Goal: Task Accomplishment & Management: Manage account settings

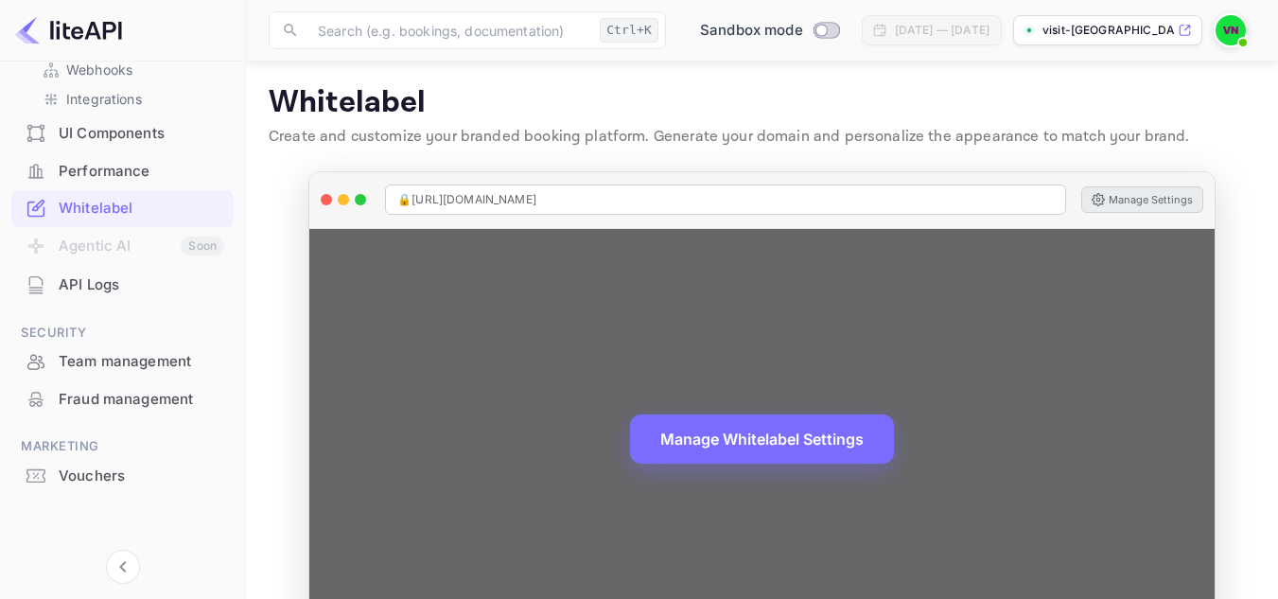
scroll to position [74, 0]
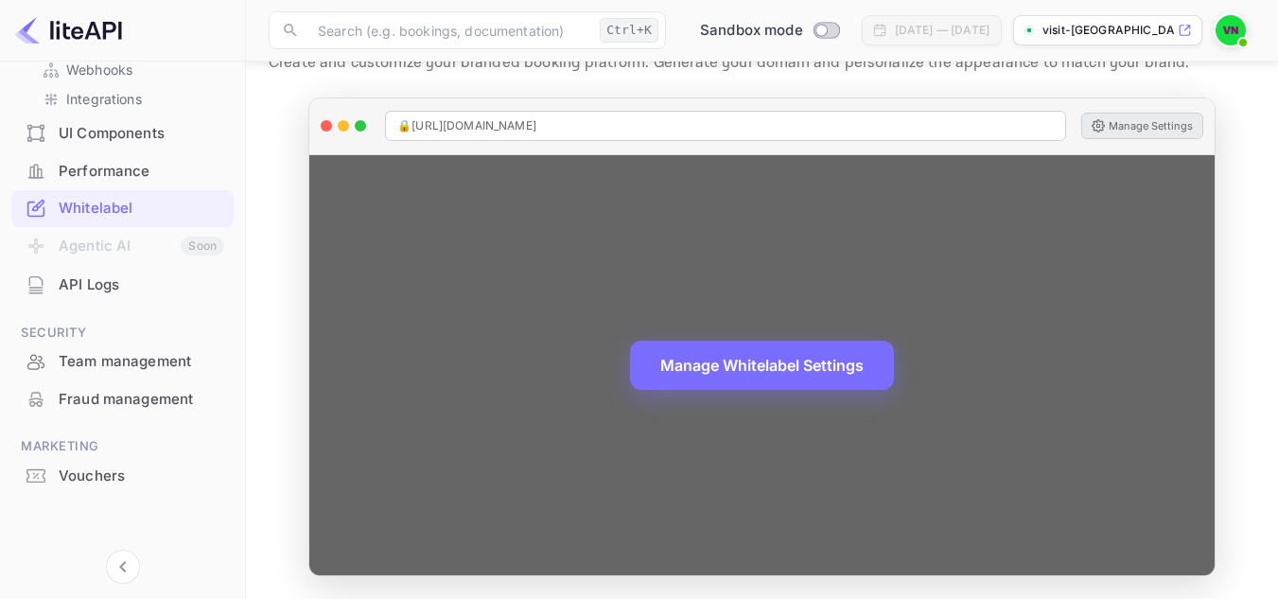
click at [536, 127] on span "🔒 [URL][DOMAIN_NAME]" at bounding box center [466, 125] width 139 height 17
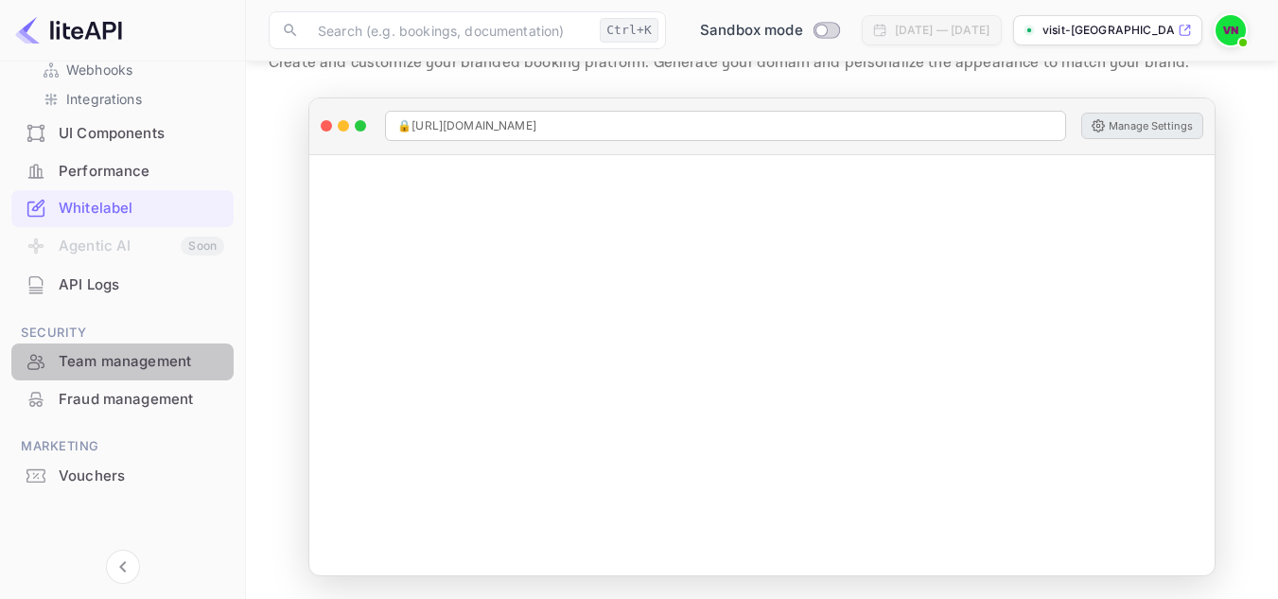
click at [139, 369] on div "Team management" at bounding box center [142, 362] width 166 height 22
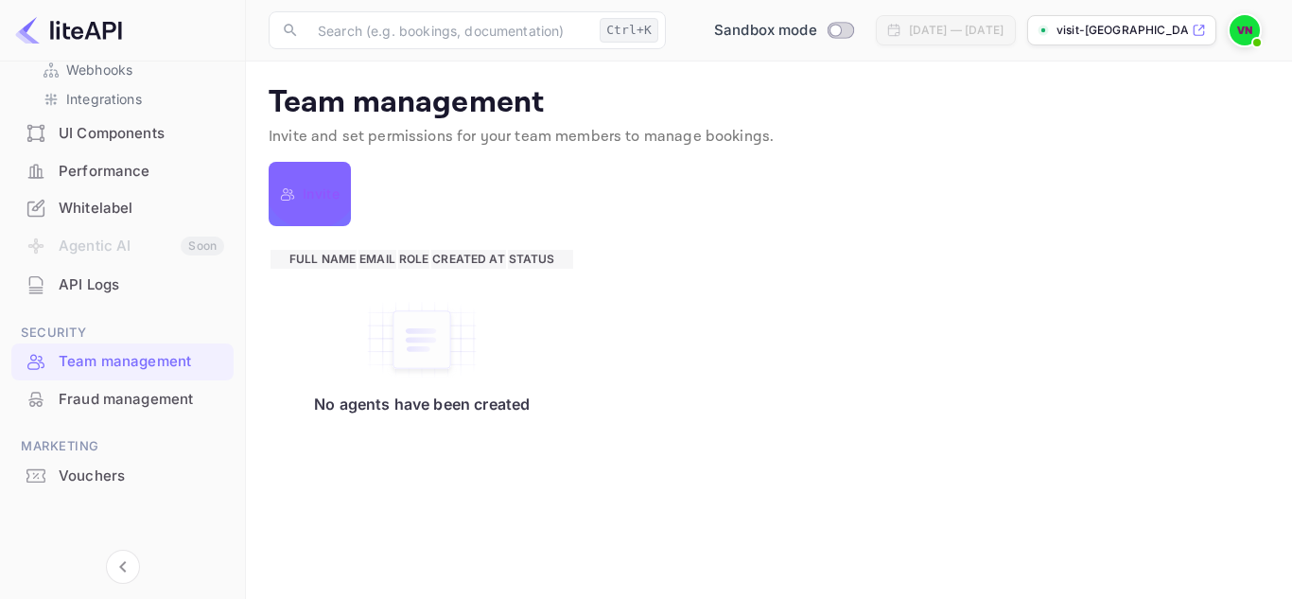
click at [311, 197] on p "Invite" at bounding box center [321, 194] width 37 height 23
type input "[EMAIL_ADDRESS][DOMAIN_NAME]"
click at [428, 350] on input "Agent Can manage bookings" at bounding box center [646, 299] width 1292 height 599
radio input "true"
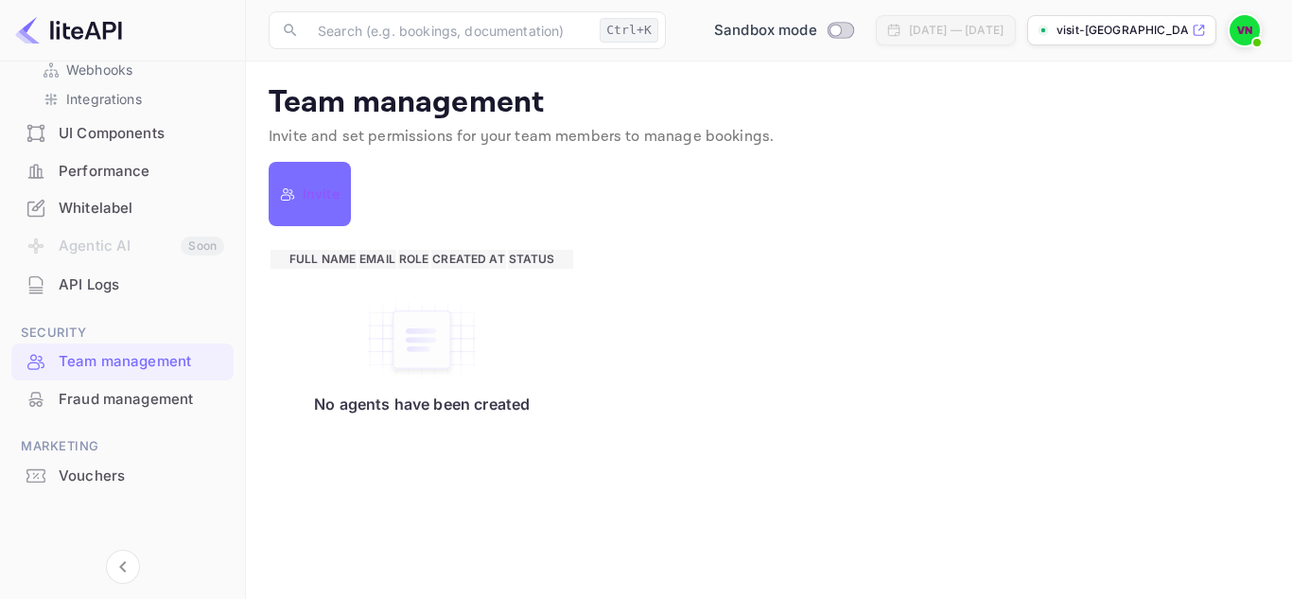
click at [1071, 139] on div at bounding box center [646, 299] width 1292 height 599
click at [677, 175] on div "Invite" at bounding box center [769, 194] width 1001 height 46
click at [93, 404] on div "Fraud management" at bounding box center [142, 400] width 166 height 22
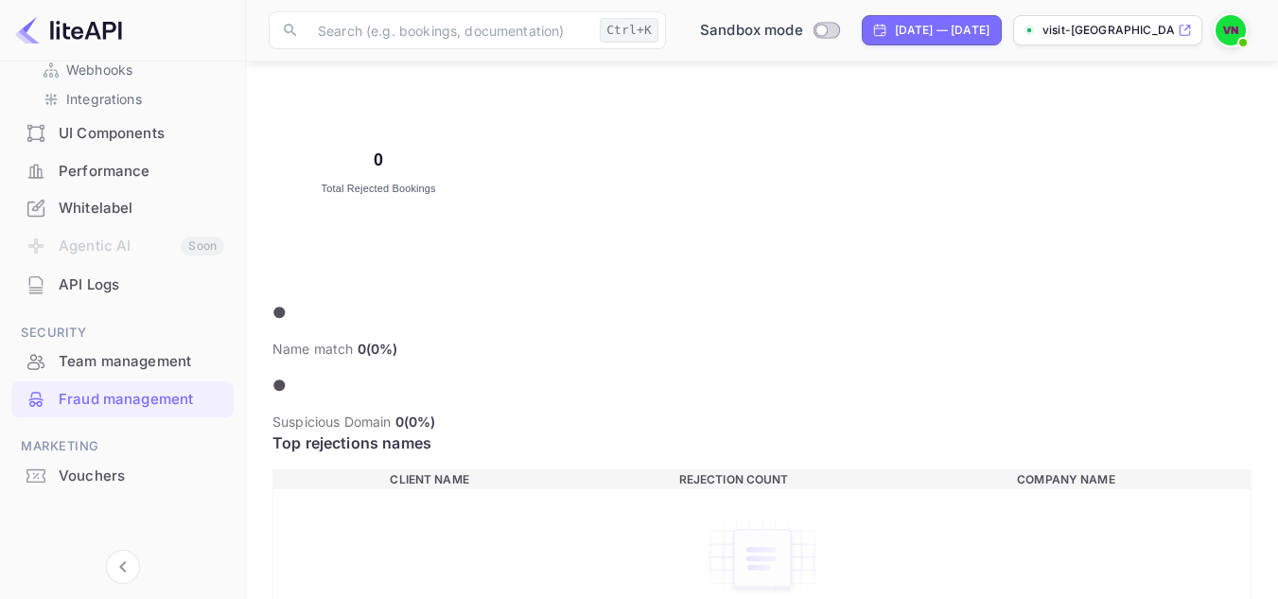
scroll to position [569, 0]
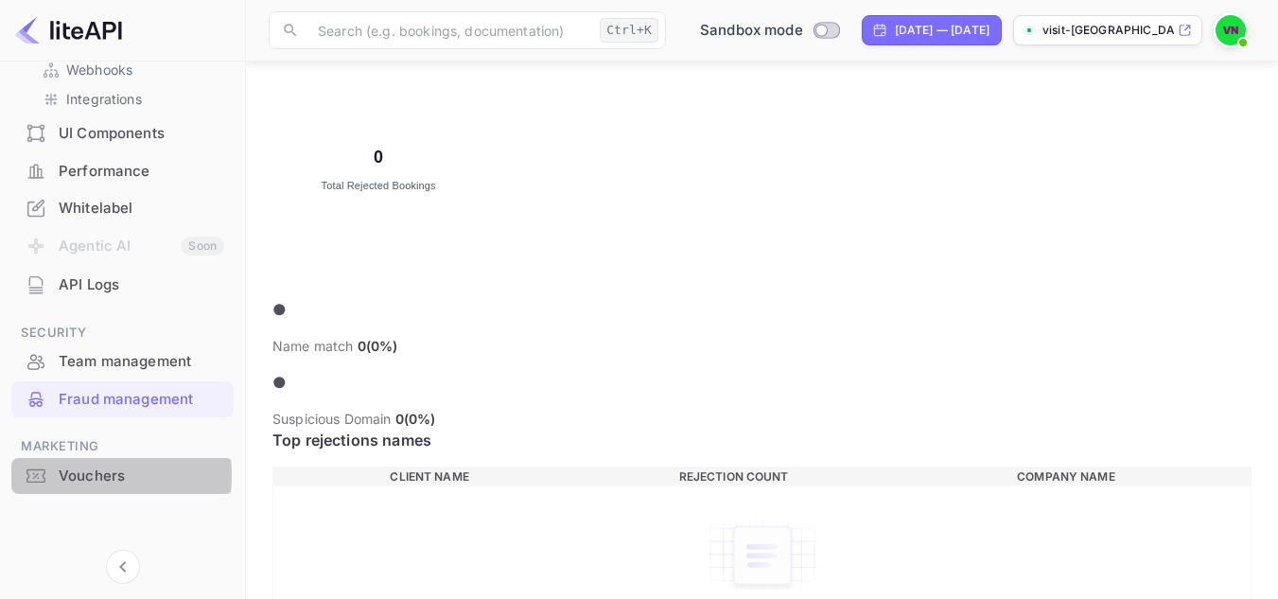
click at [88, 475] on div "Vouchers" at bounding box center [142, 476] width 166 height 22
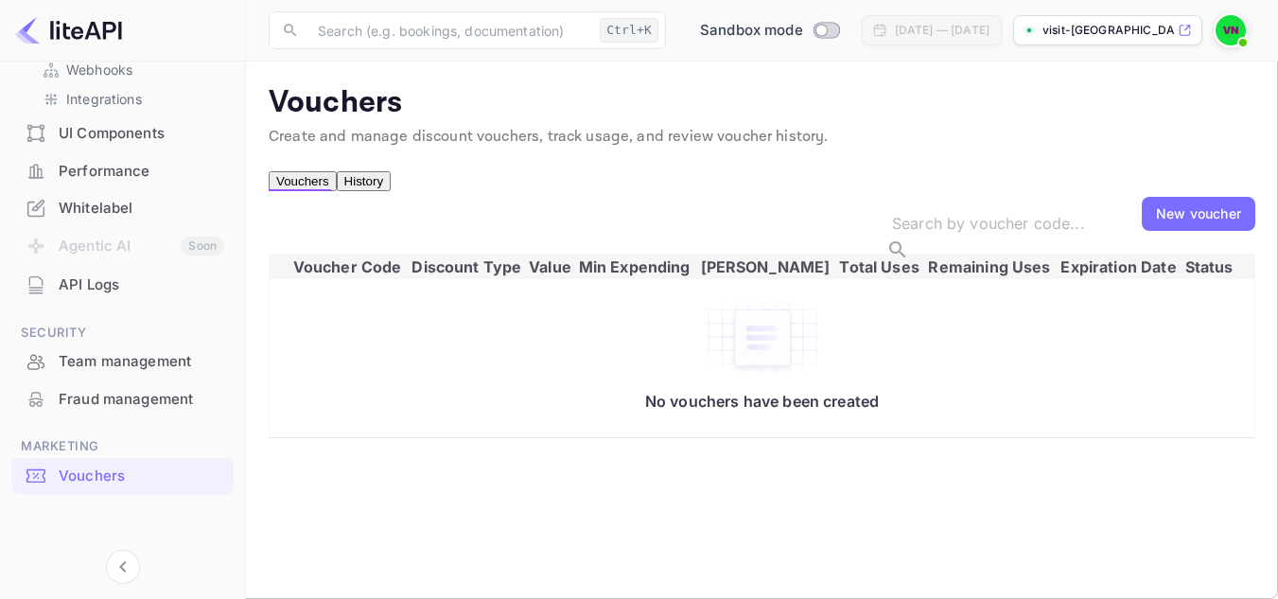
click at [1143, 376] on div "No vouchers have been created" at bounding box center [761, 354] width 947 height 113
click at [1172, 223] on div "New voucher" at bounding box center [1198, 213] width 85 height 20
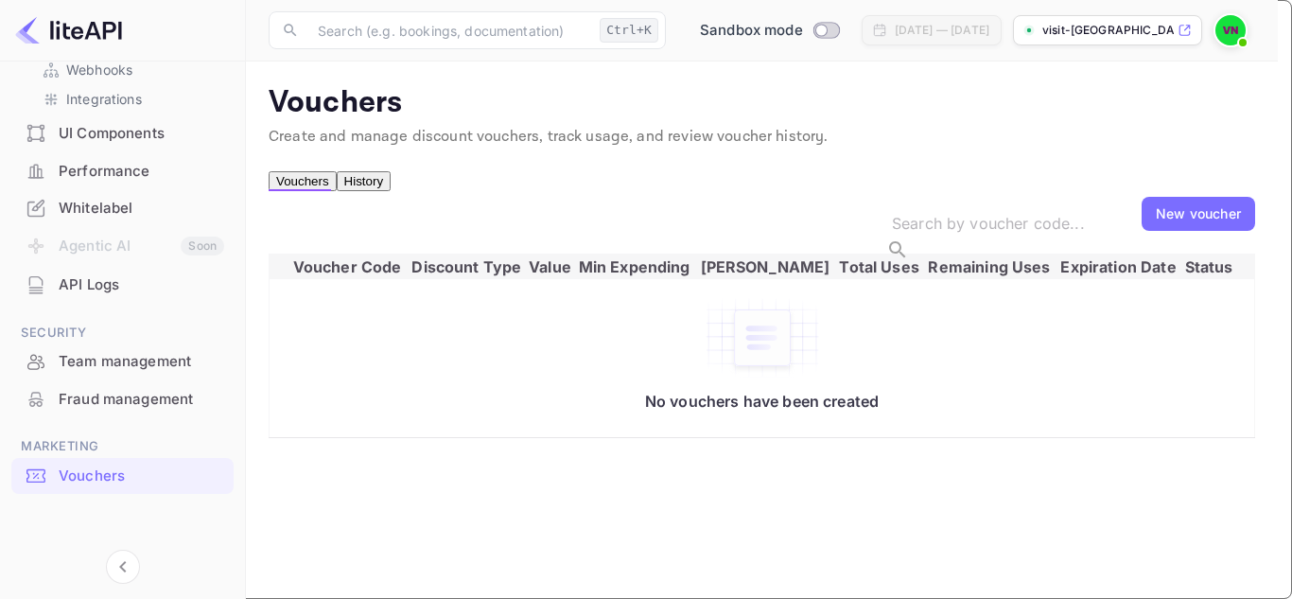
paste input "KARIBUNBO"
type input "KARIBUNBO"
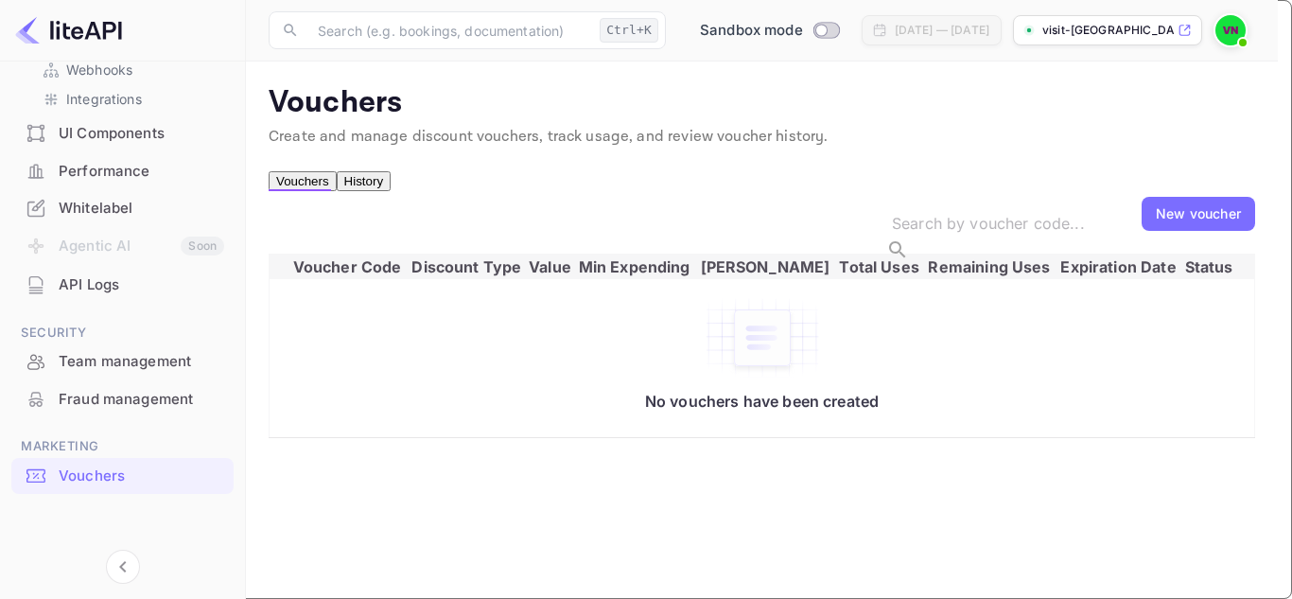
type input "1"
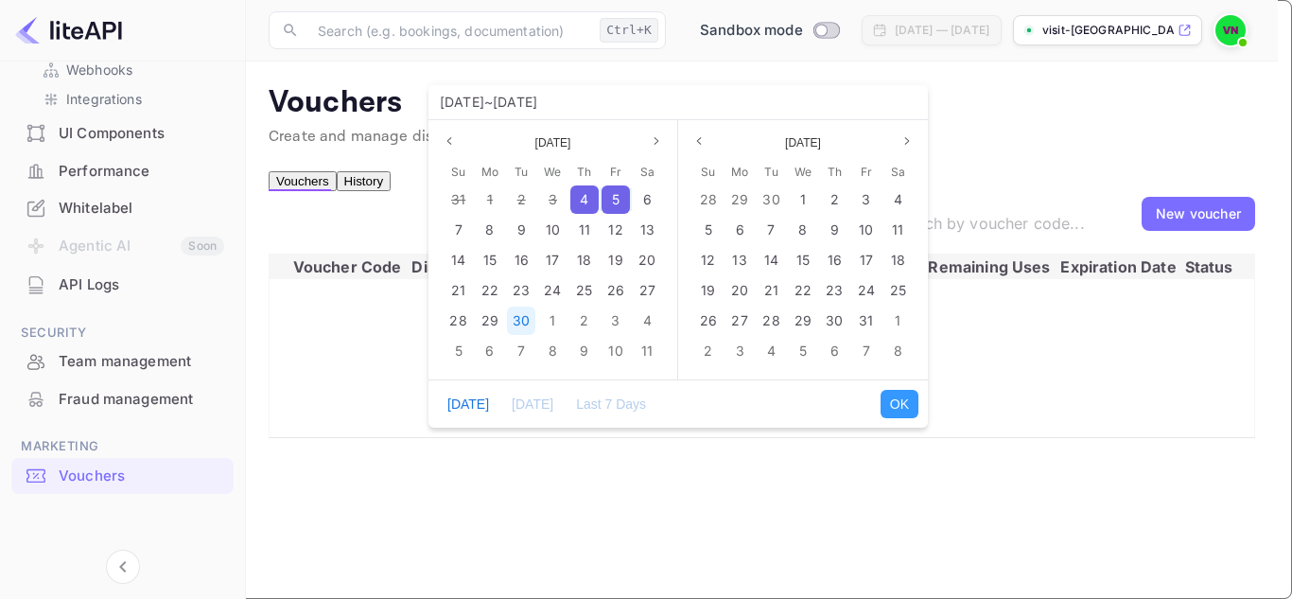
click at [518, 316] on span "30" at bounding box center [521, 320] width 17 height 16
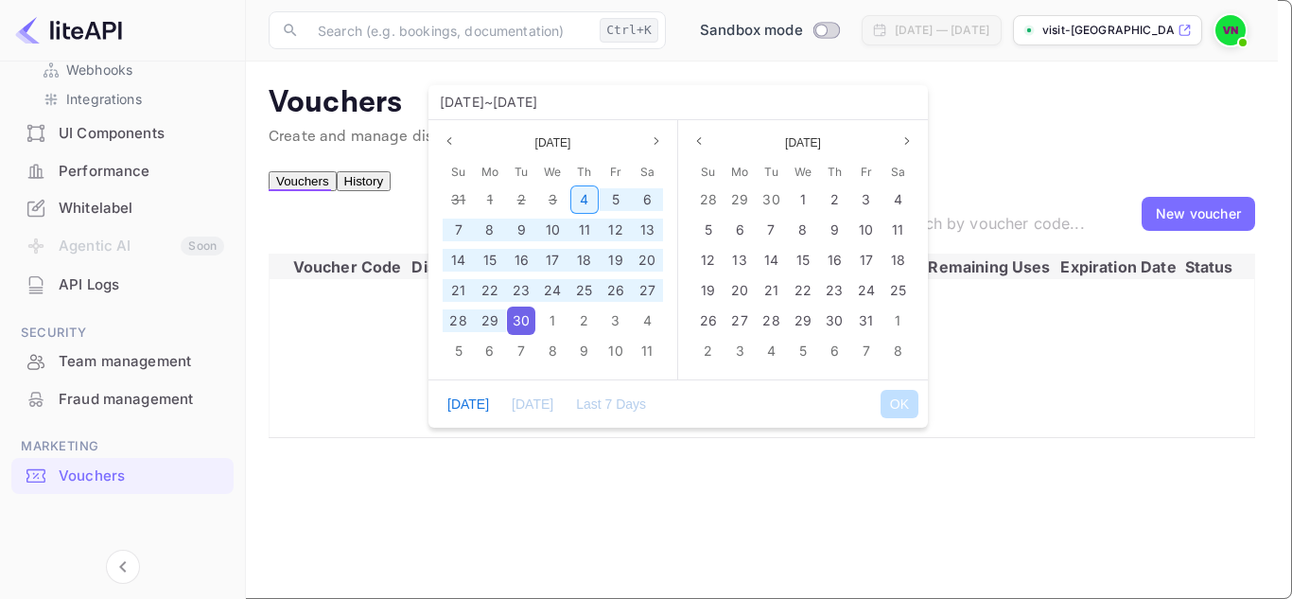
click at [585, 204] on span "4" at bounding box center [584, 199] width 9 height 16
click at [894, 401] on button "OK" at bounding box center [900, 404] width 38 height 28
type input "[DATE] ~ [DATE]"
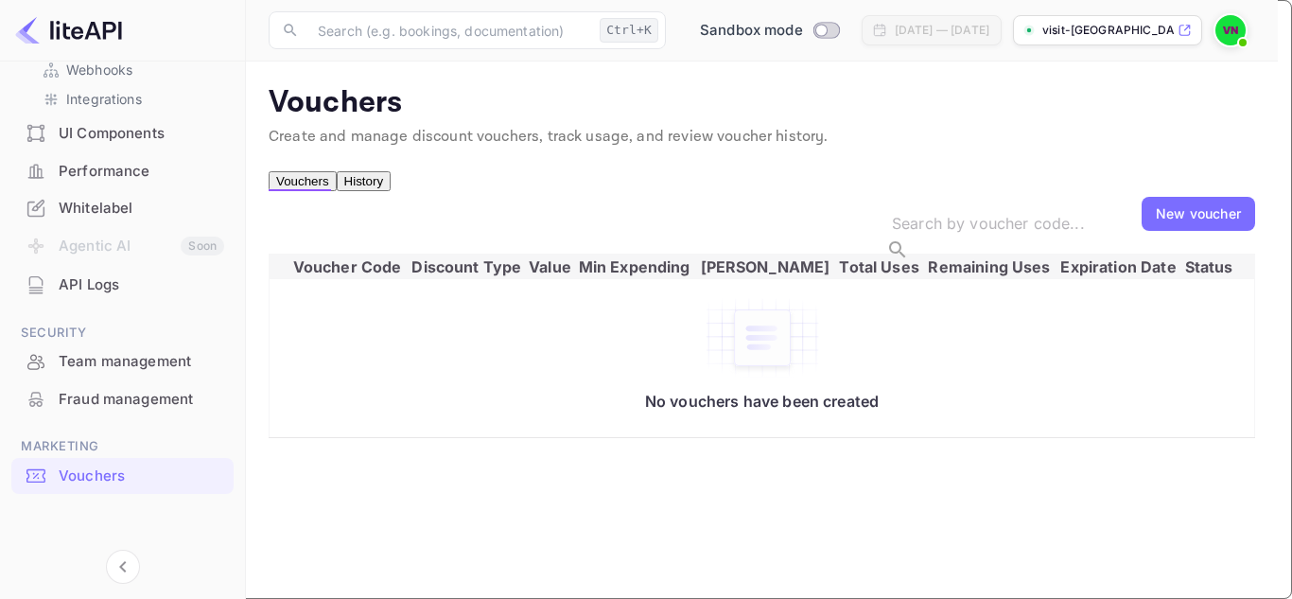
scroll to position [36, 0]
type input "fixed_amount"
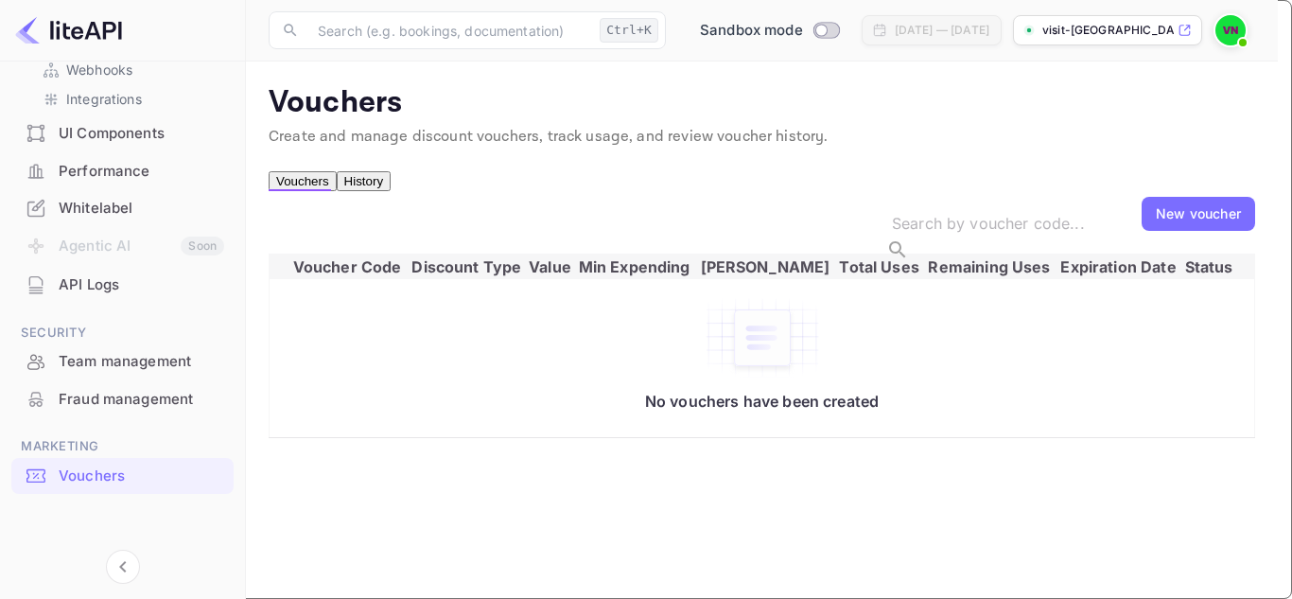
type input "1"
type input "3"
type input "5"
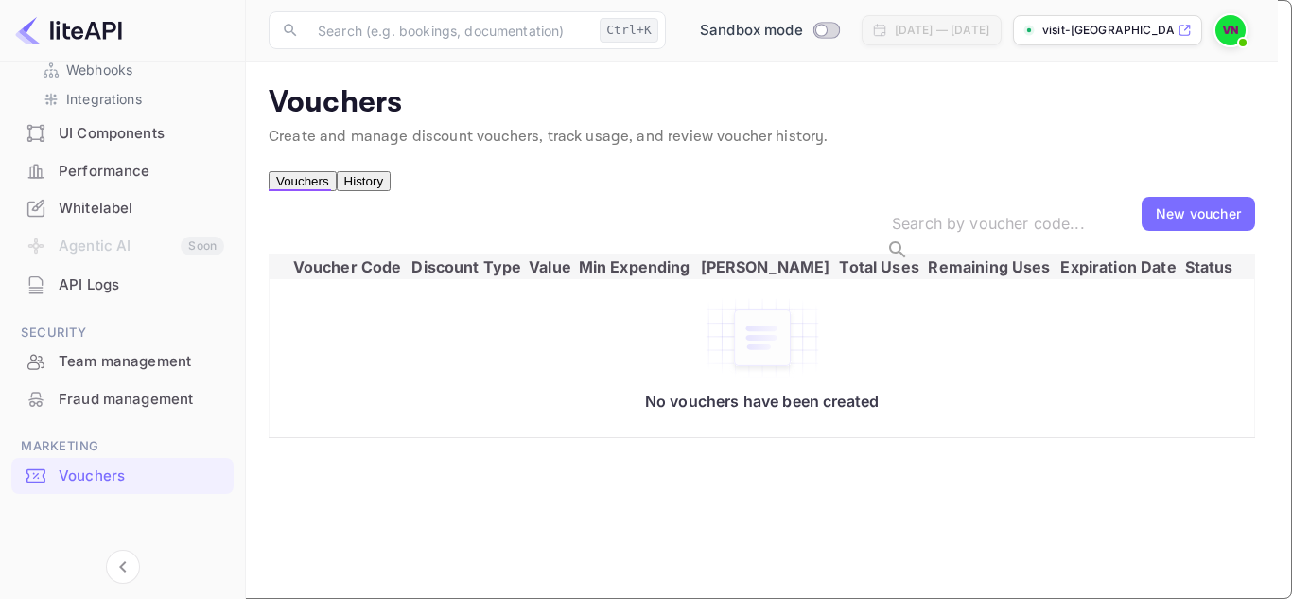
type input "3.88"
type input "10000"
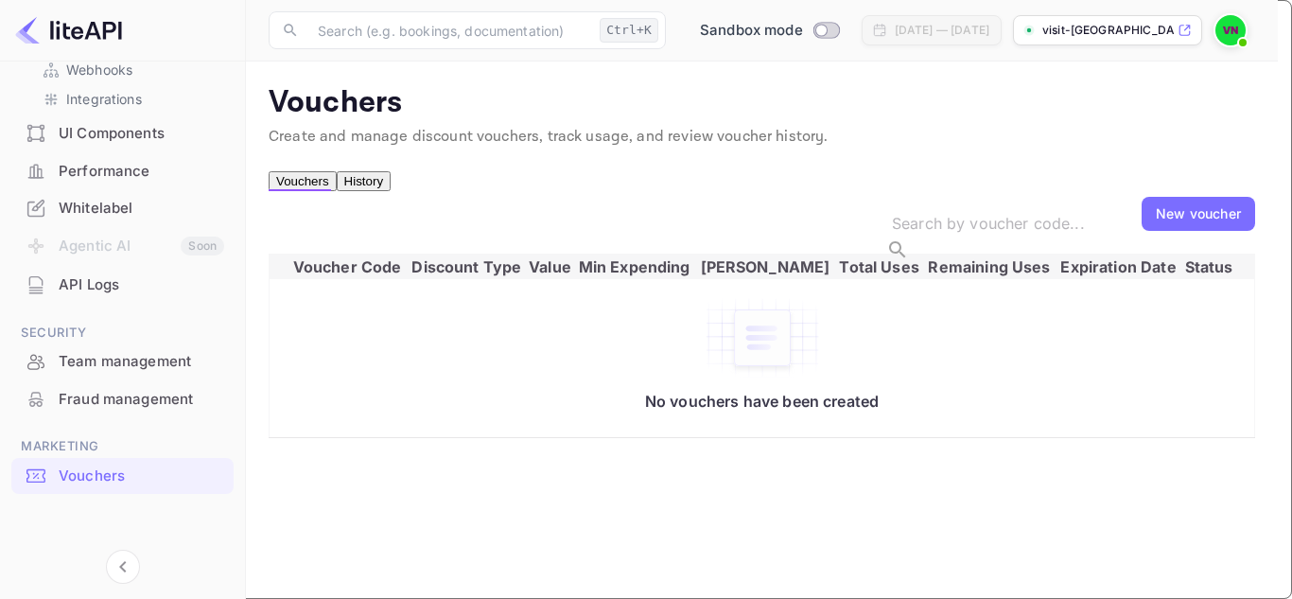
type input "100"
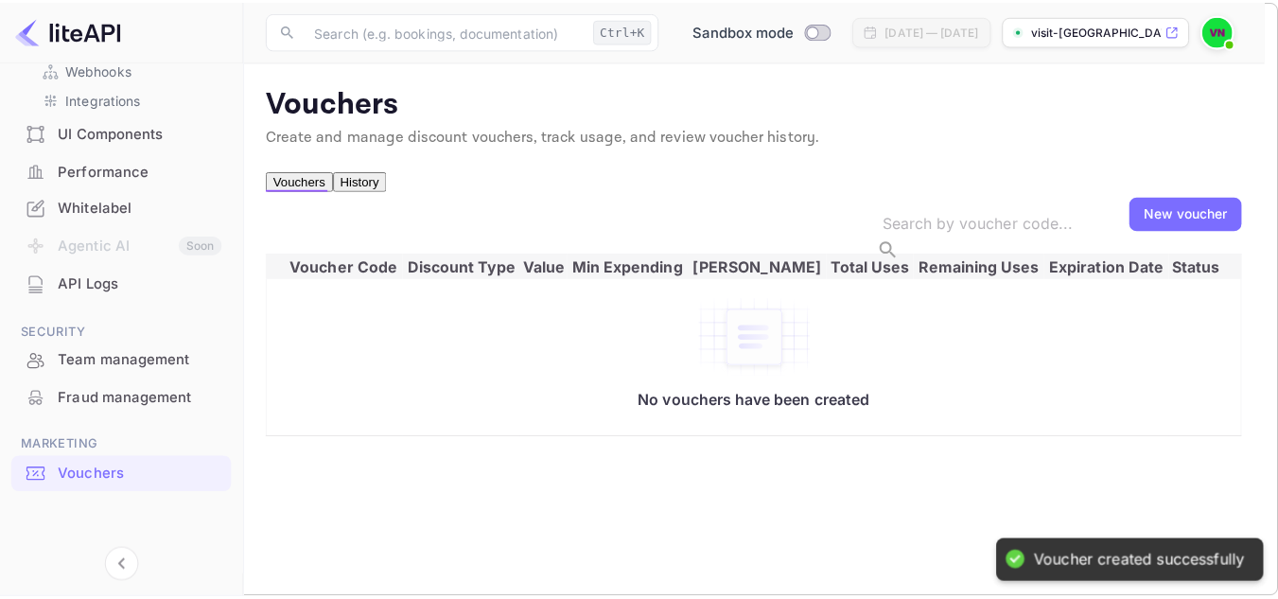
scroll to position [0, 0]
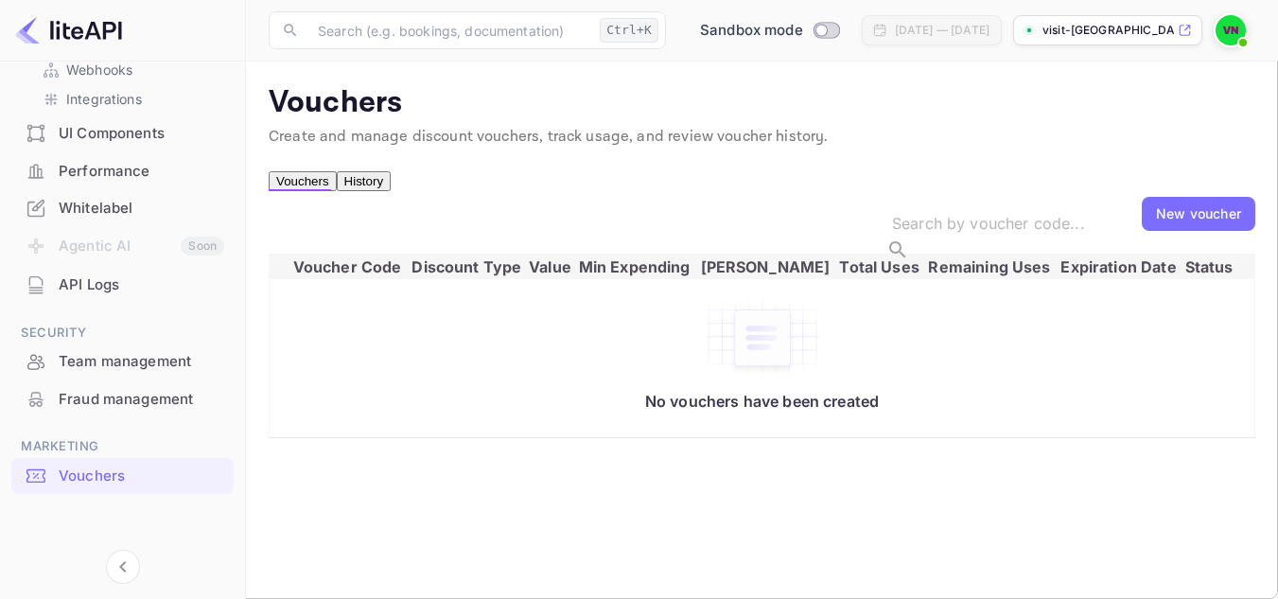
click at [375, 191] on button "History" at bounding box center [364, 181] width 54 height 20
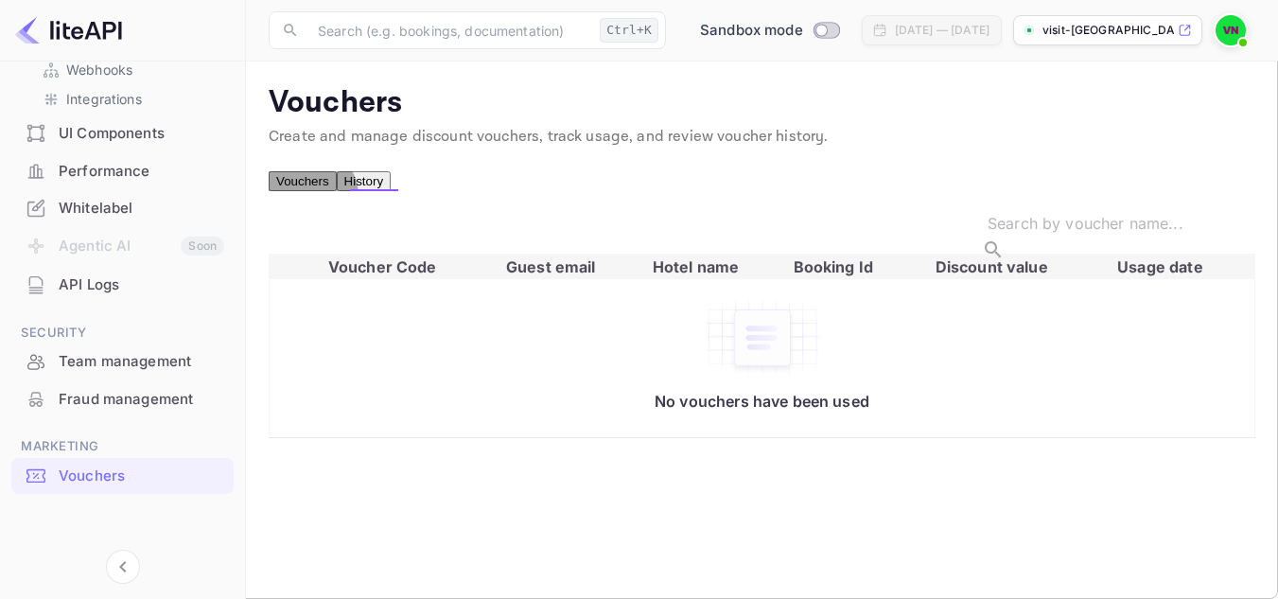
click at [309, 191] on button "Vouchers" at bounding box center [303, 181] width 68 height 20
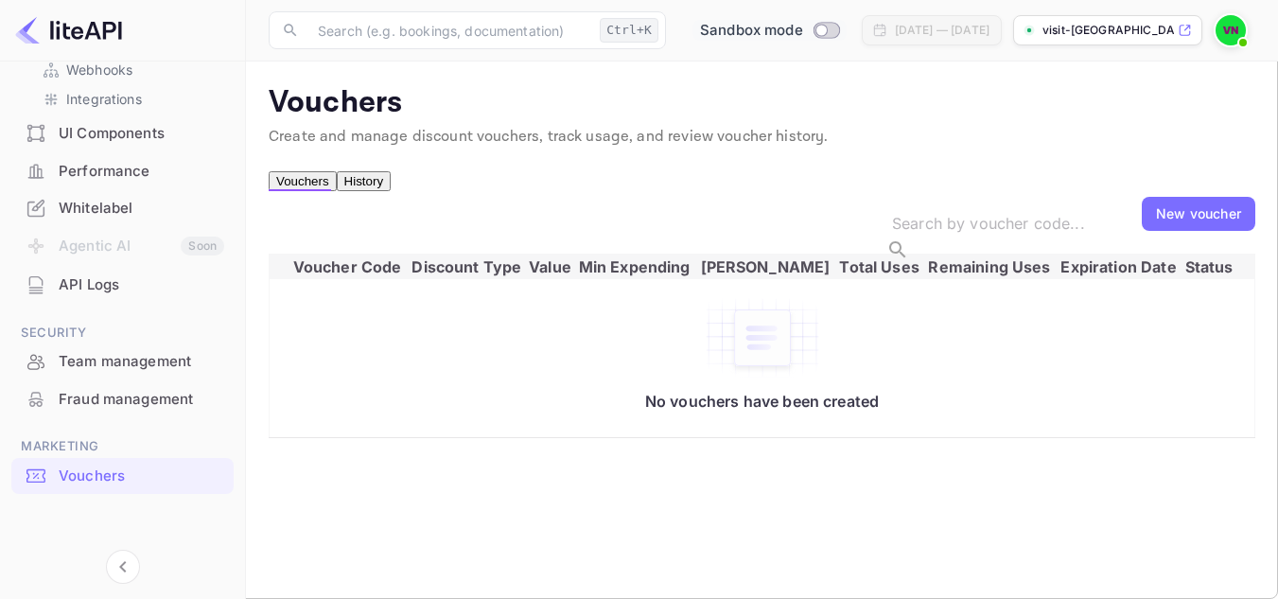
click at [812, 32] on input "Switch to Production mode" at bounding box center [821, 30] width 38 height 12
checkbox input "false"
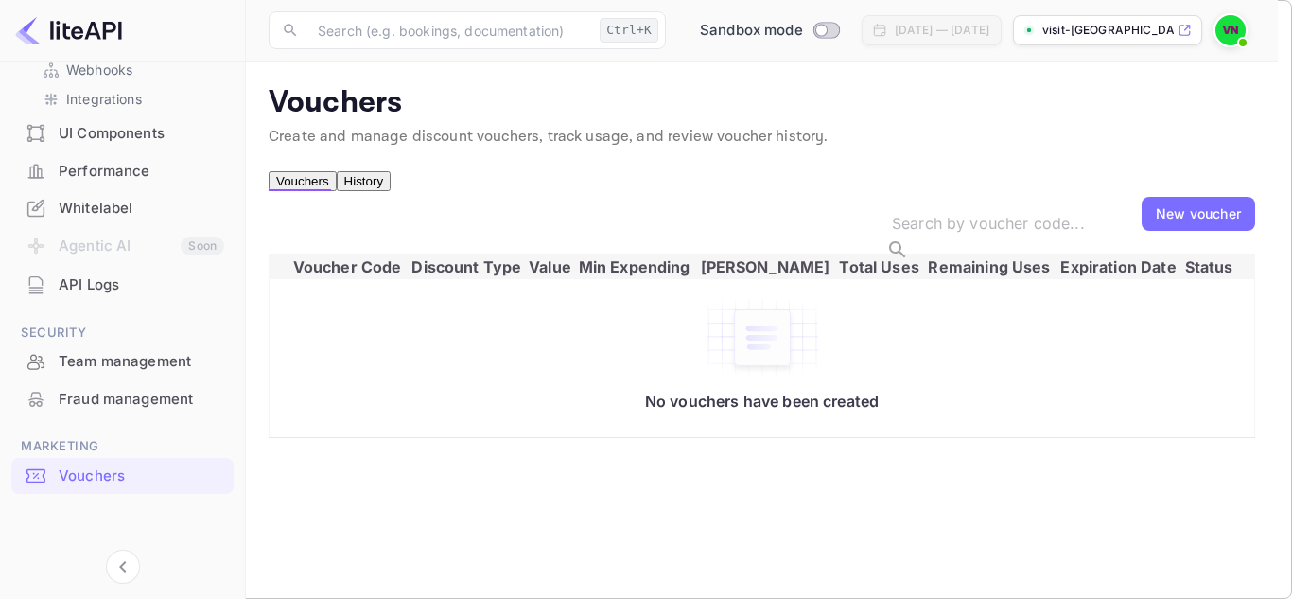
click at [406, 438] on div at bounding box center [646, 299] width 1292 height 599
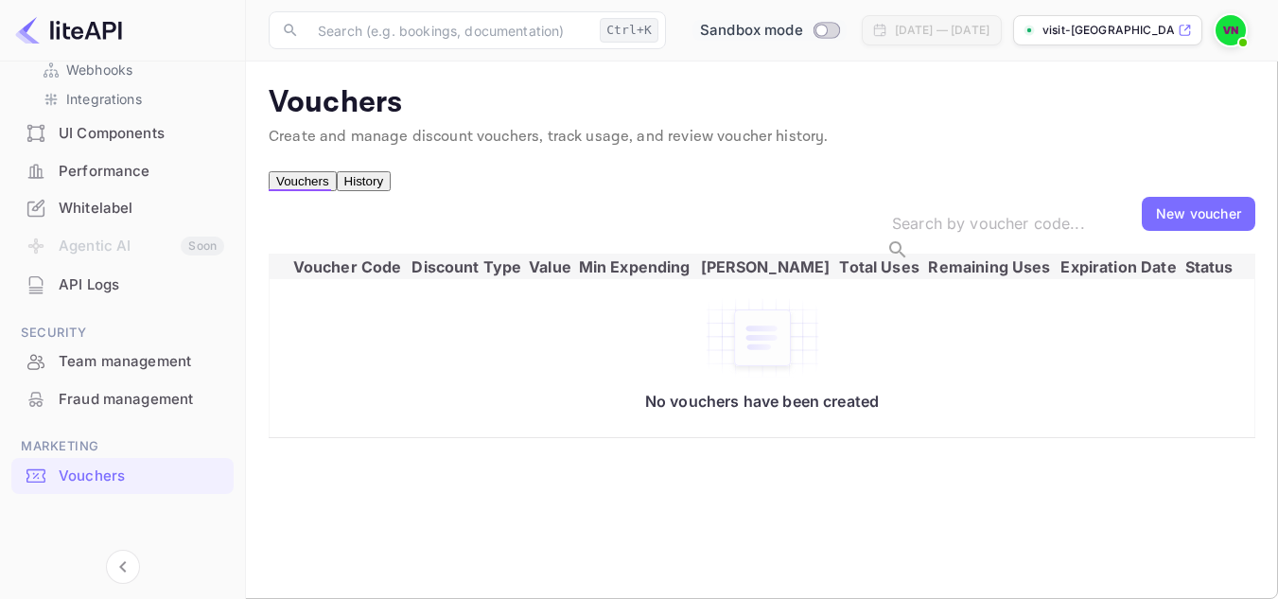
click at [816, 23] on span "Switch to Production mode" at bounding box center [826, 30] width 27 height 17
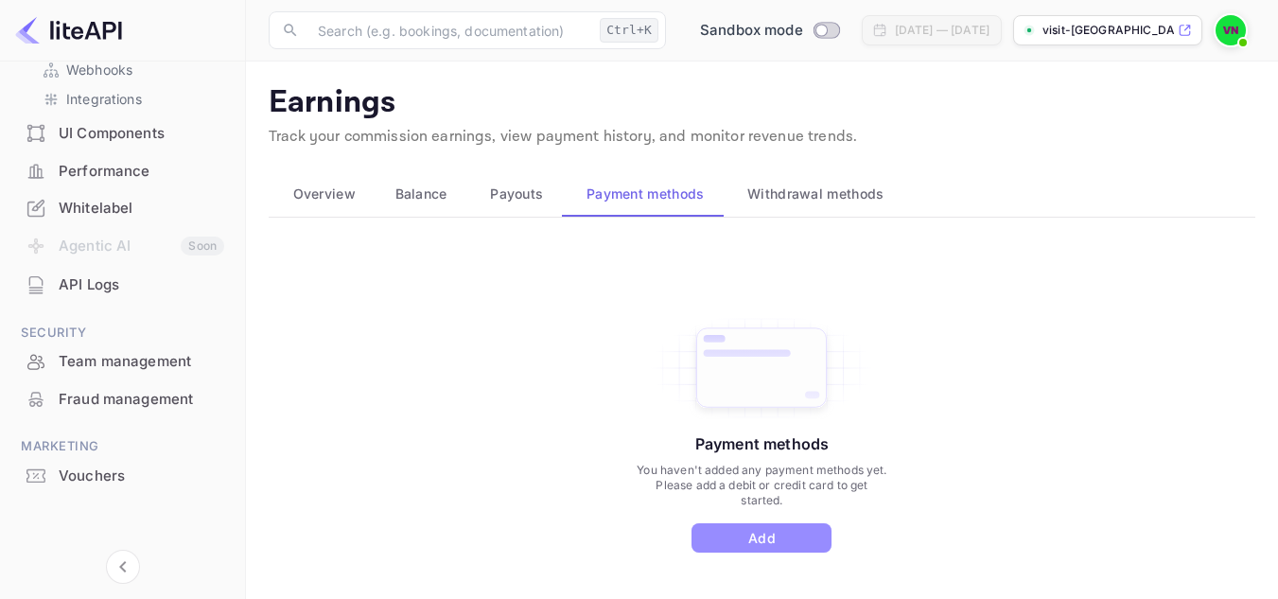
click at [751, 529] on button "Add" at bounding box center [761, 537] width 140 height 29
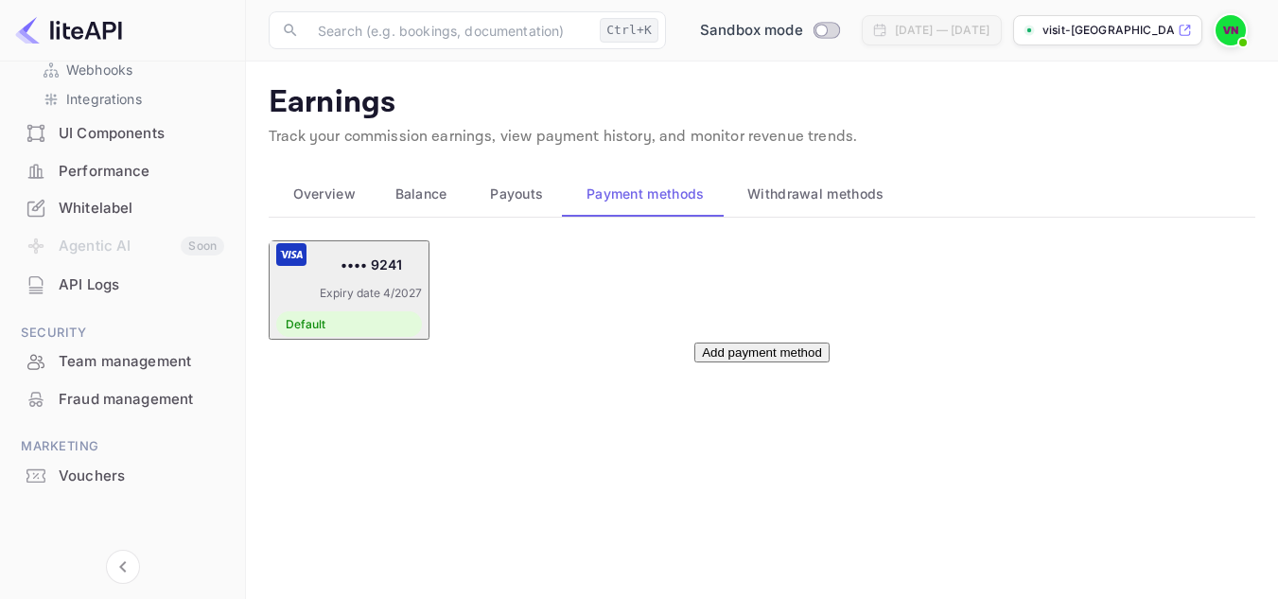
click at [521, 191] on span "Payouts" at bounding box center [516, 194] width 53 height 23
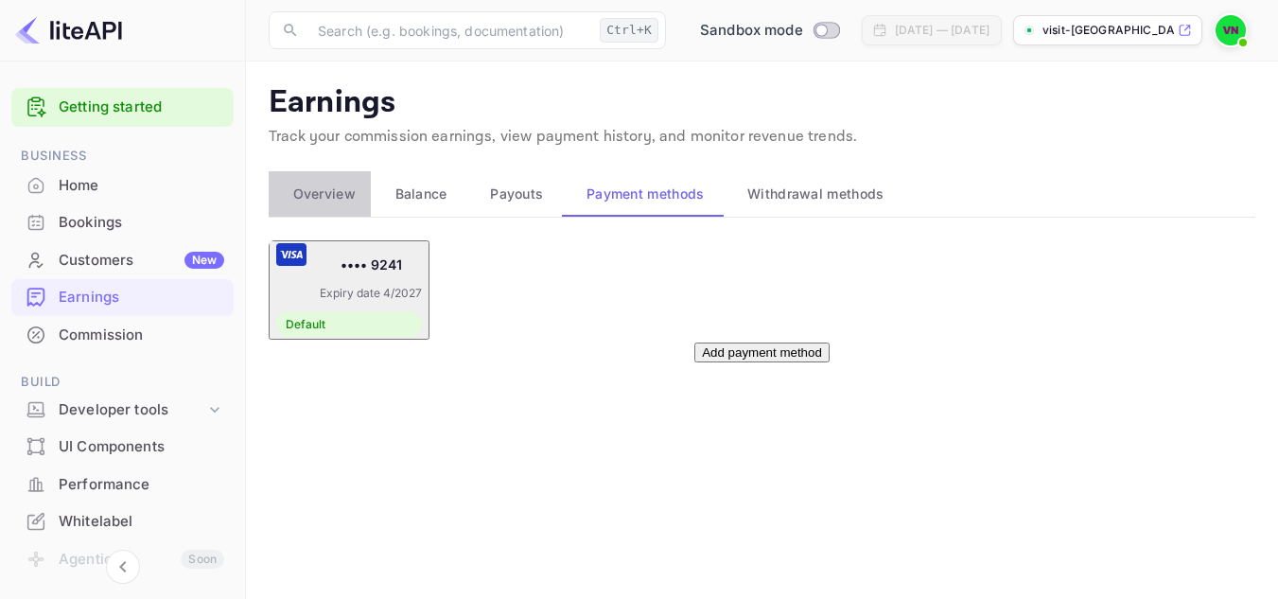
click at [335, 197] on span "Overview" at bounding box center [324, 194] width 62 height 23
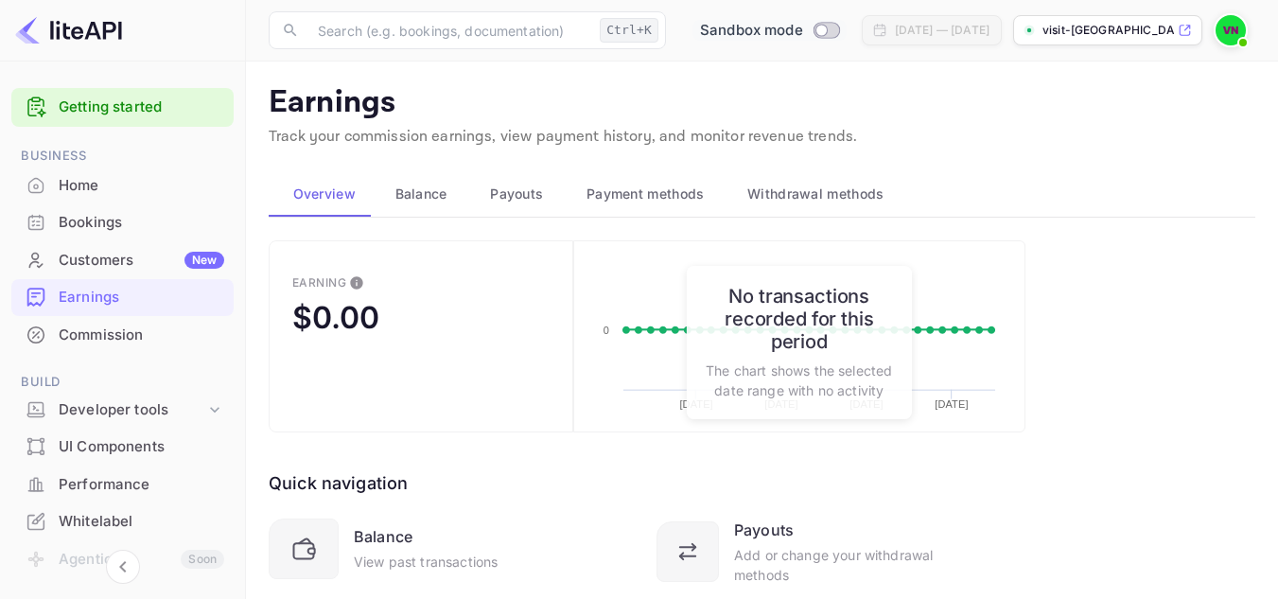
click at [814, 26] on input "Switch to Production mode" at bounding box center [821, 30] width 38 height 12
checkbox input "true"
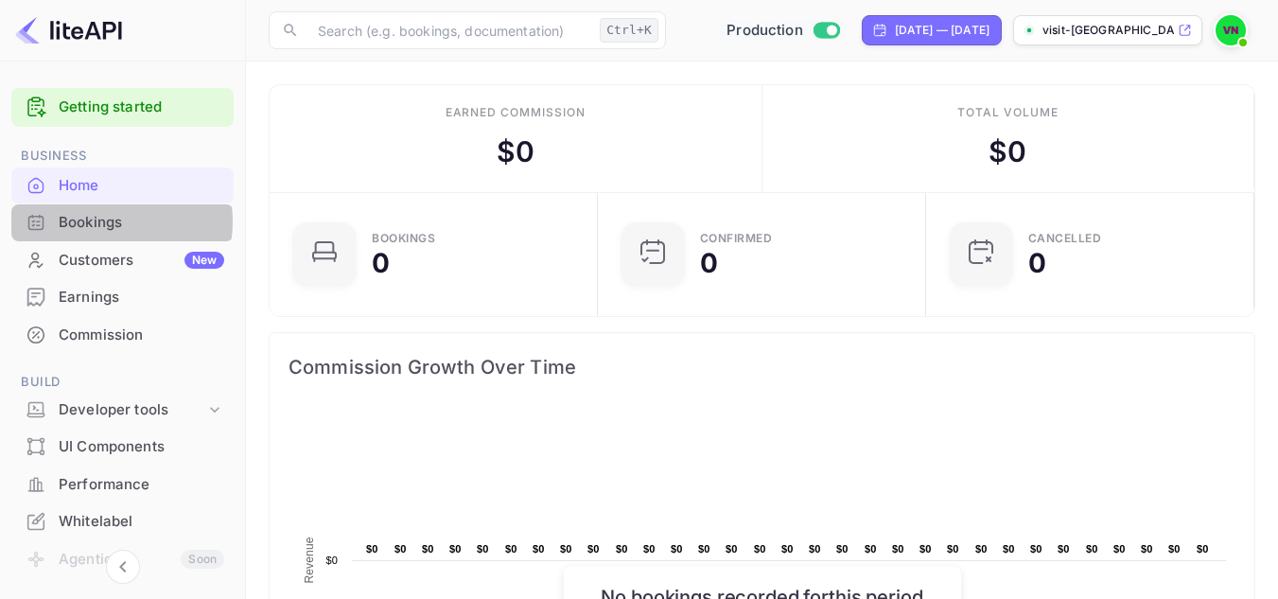
click at [106, 221] on div "Bookings" at bounding box center [142, 223] width 166 height 22
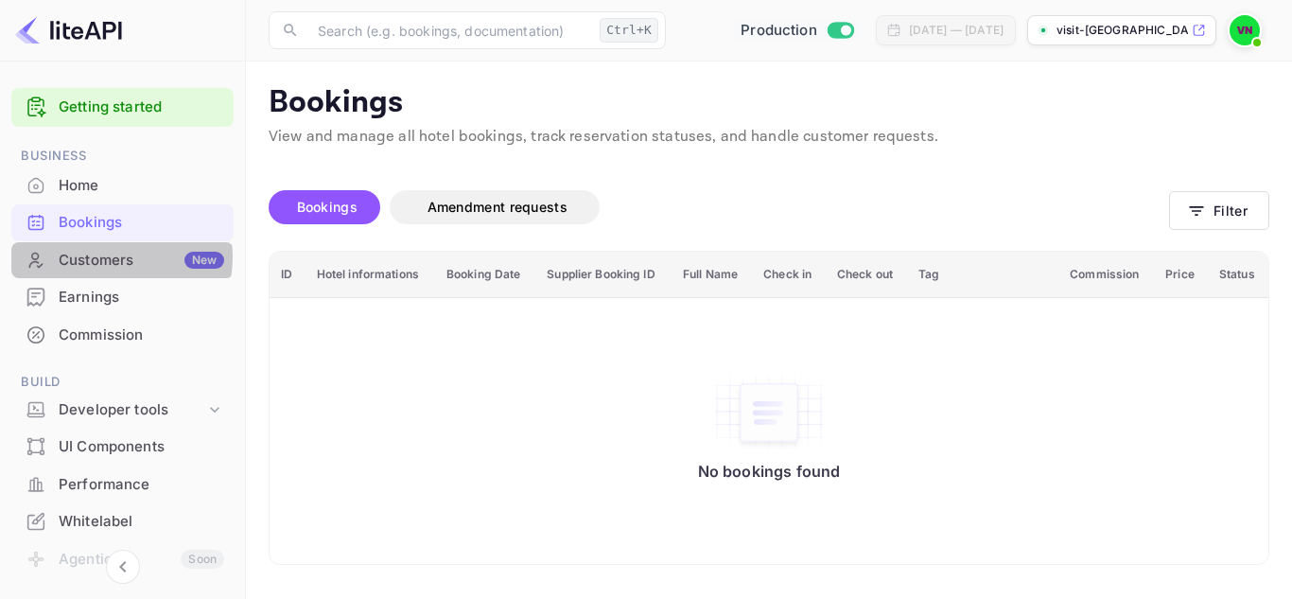
click at [112, 256] on div "Customers New" at bounding box center [142, 261] width 166 height 22
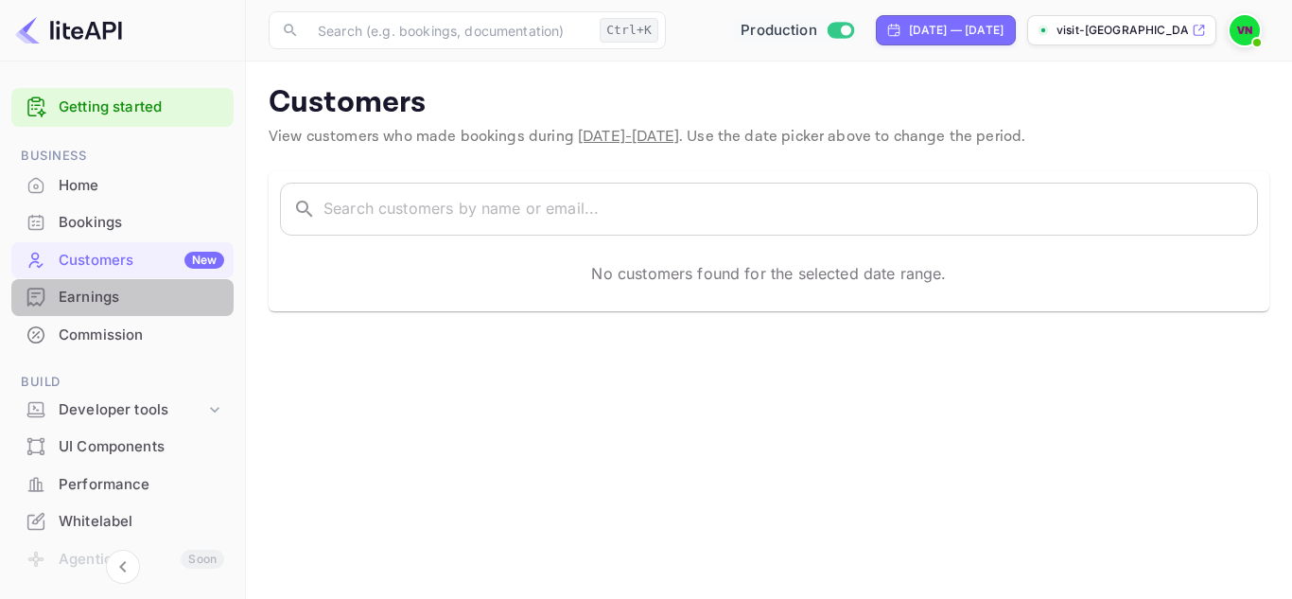
click at [122, 299] on div "Earnings" at bounding box center [142, 298] width 166 height 22
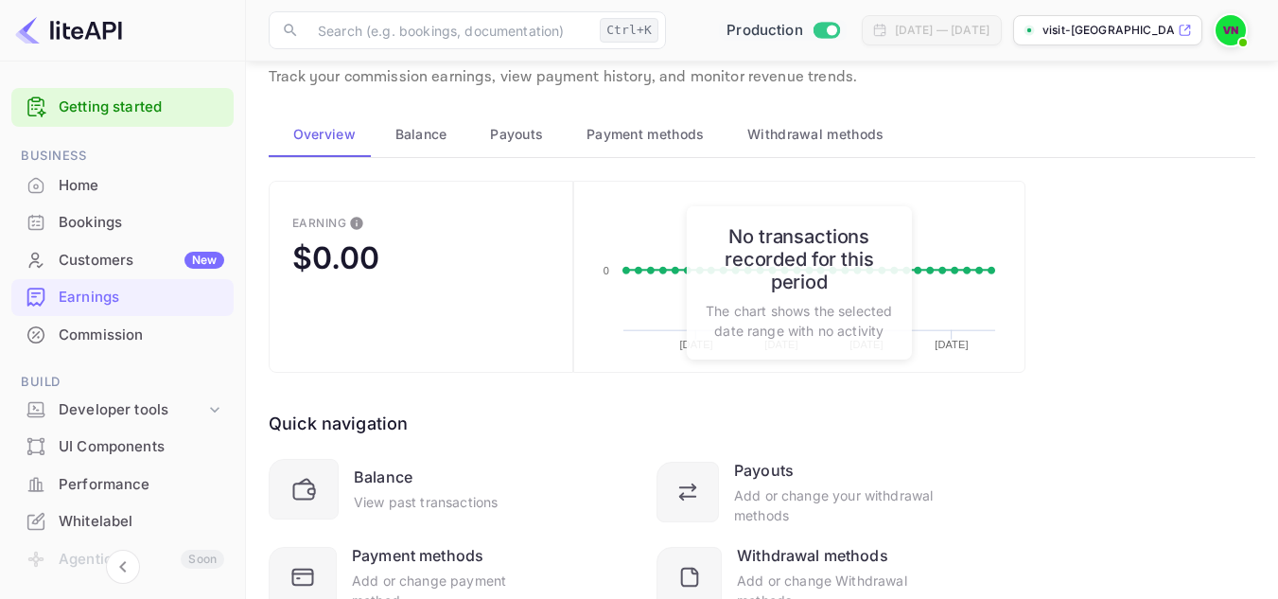
scroll to position [141, 0]
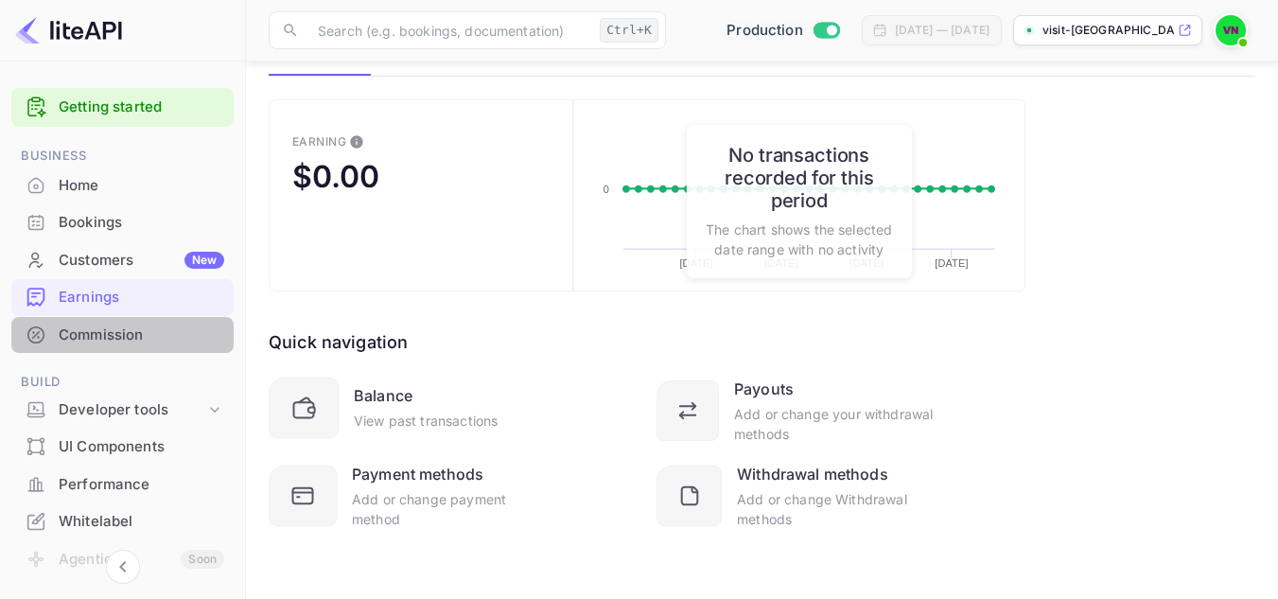
click at [149, 325] on div "Commission" at bounding box center [142, 335] width 166 height 22
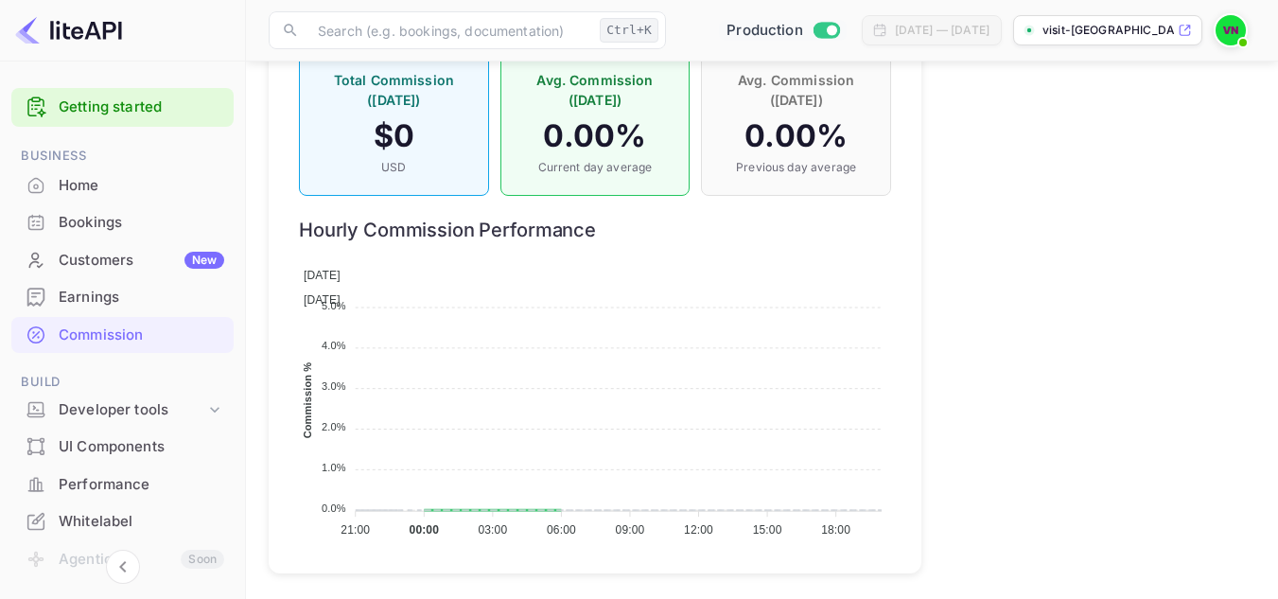
scroll to position [1495, 0]
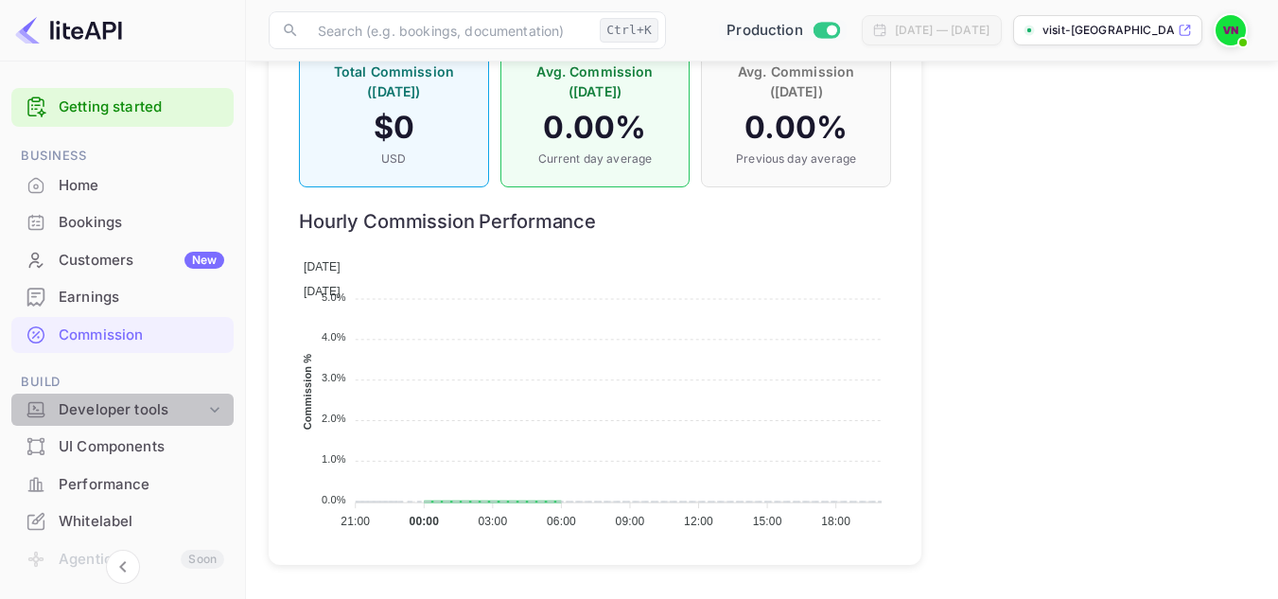
click at [207, 412] on icon at bounding box center [214, 409] width 19 height 19
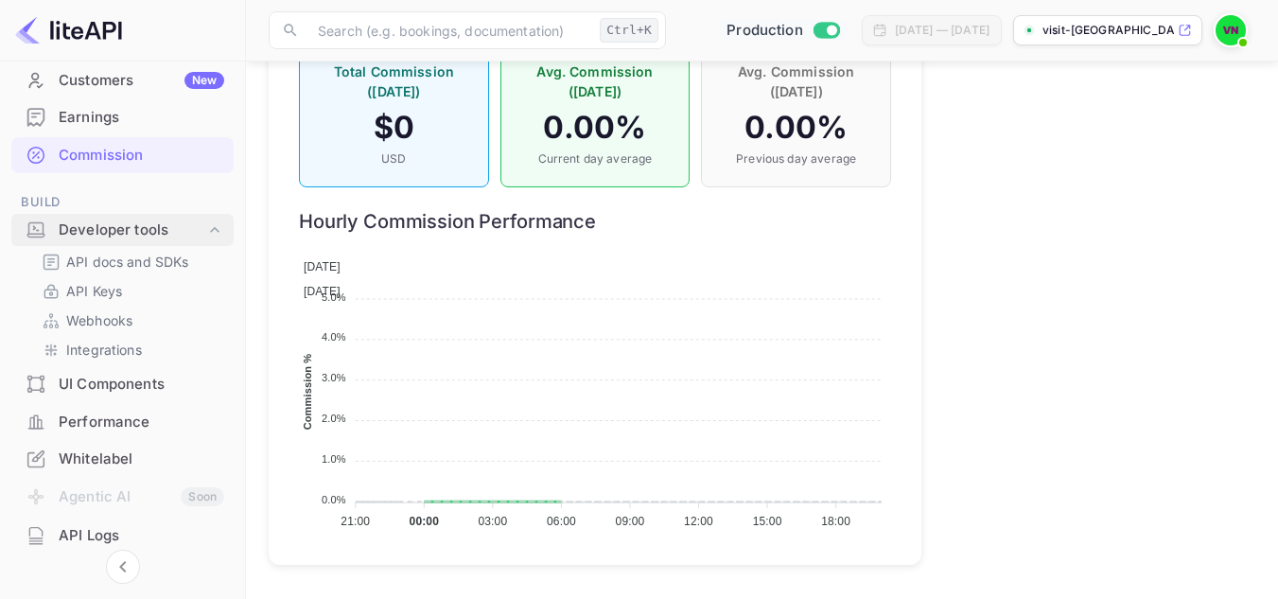
scroll to position [184, 0]
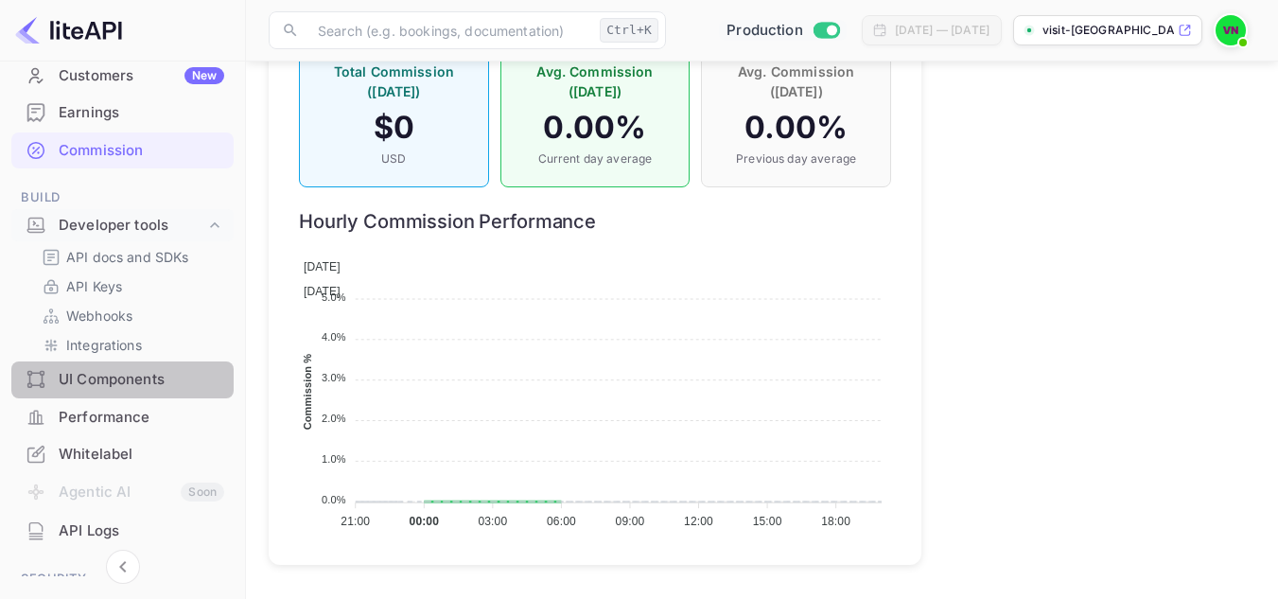
click at [123, 373] on div "UI Components" at bounding box center [142, 380] width 166 height 22
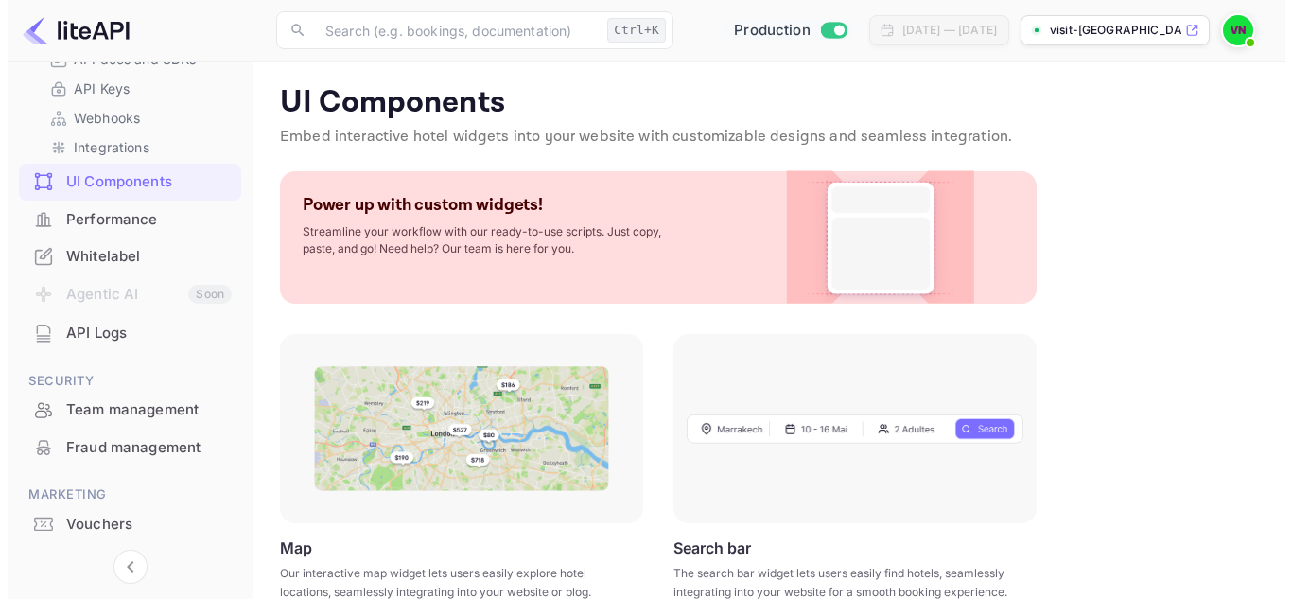
scroll to position [389, 0]
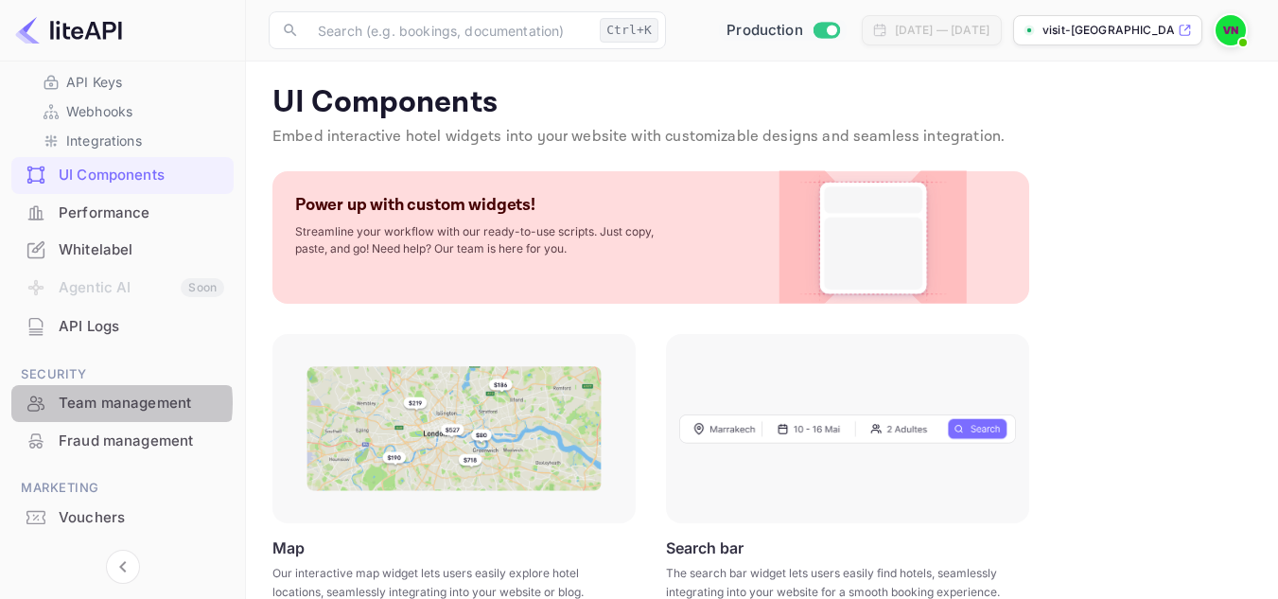
click at [104, 403] on div "Team management" at bounding box center [142, 404] width 166 height 22
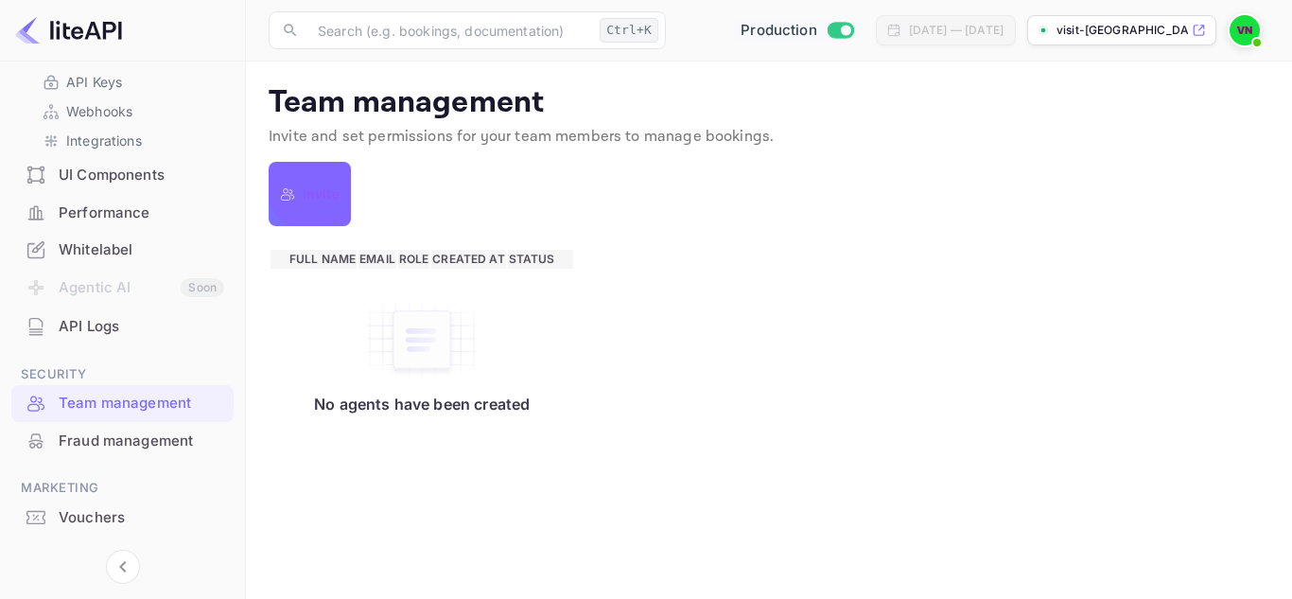
click at [327, 192] on p "Invite" at bounding box center [321, 194] width 37 height 23
type input "[EMAIL_ADDRESS][DOMAIN_NAME]"
click at [502, 352] on input "Agent Can manage bookings" at bounding box center [646, 299] width 1292 height 599
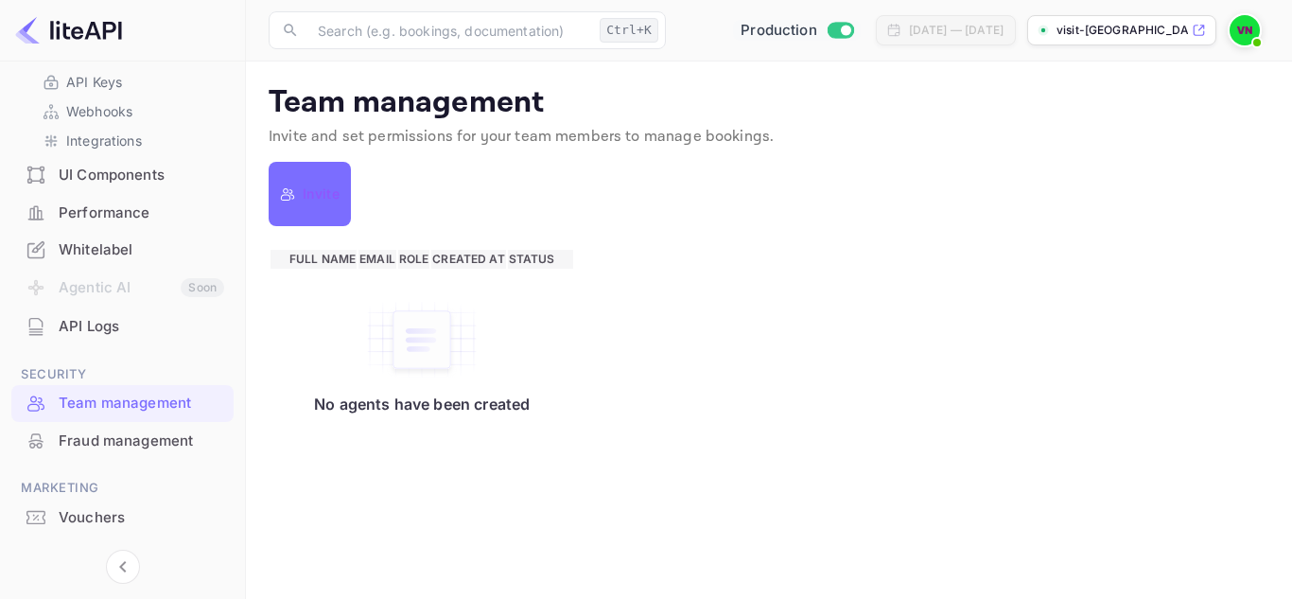
radio input "true"
click at [679, 363] on input "Reviewer Can view bookings only" at bounding box center [646, 299] width 1292 height 599
radio input "true"
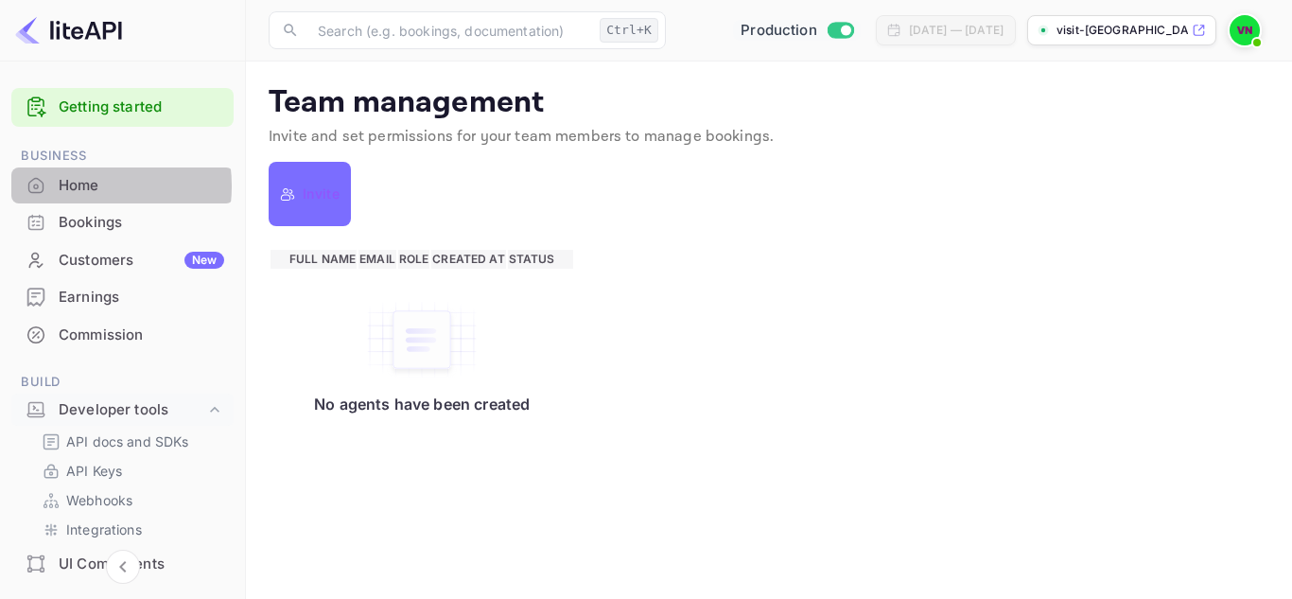
click at [82, 185] on div "Home" at bounding box center [142, 186] width 166 height 22
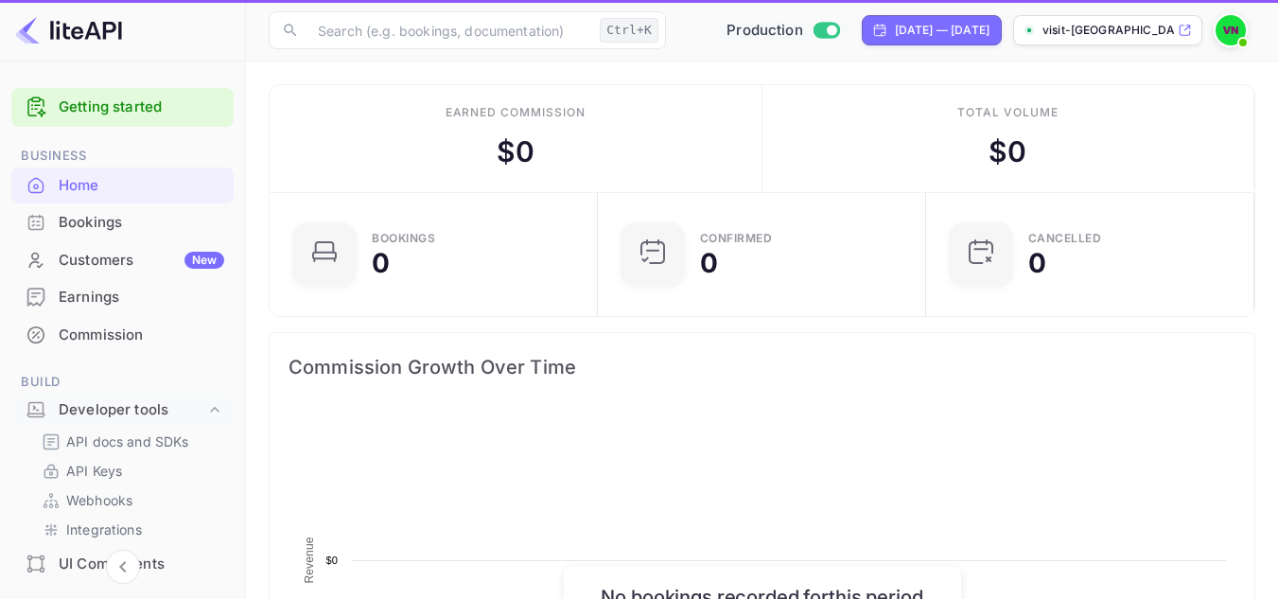
scroll to position [293, 303]
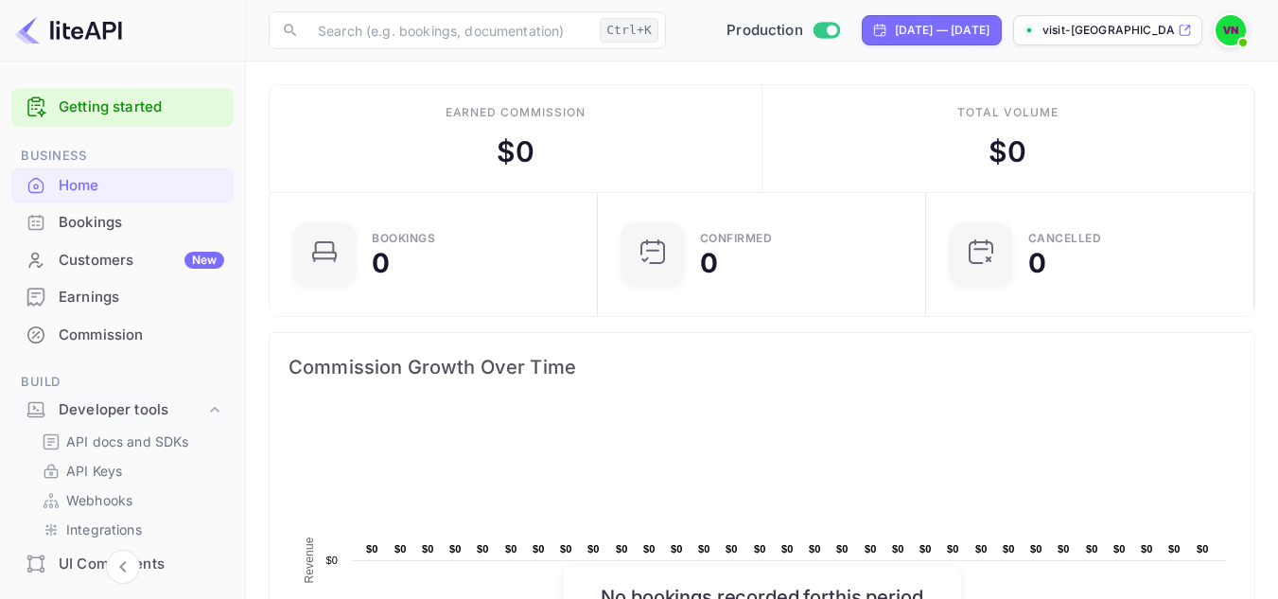
click at [1180, 29] on icon at bounding box center [1185, 30] width 14 height 13
